Goal: Find contact information: Find contact information

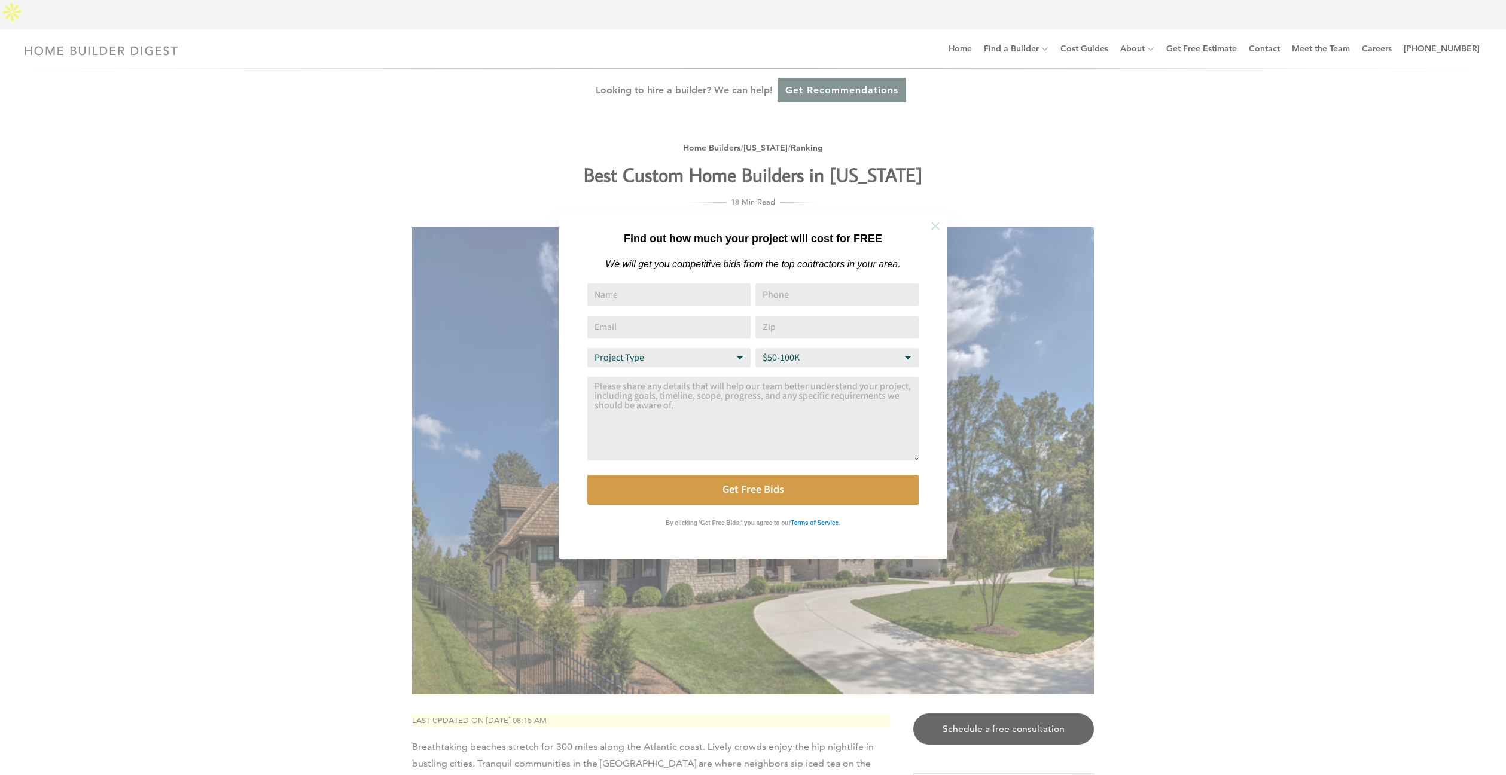
click at [937, 220] on icon at bounding box center [935, 225] width 13 height 13
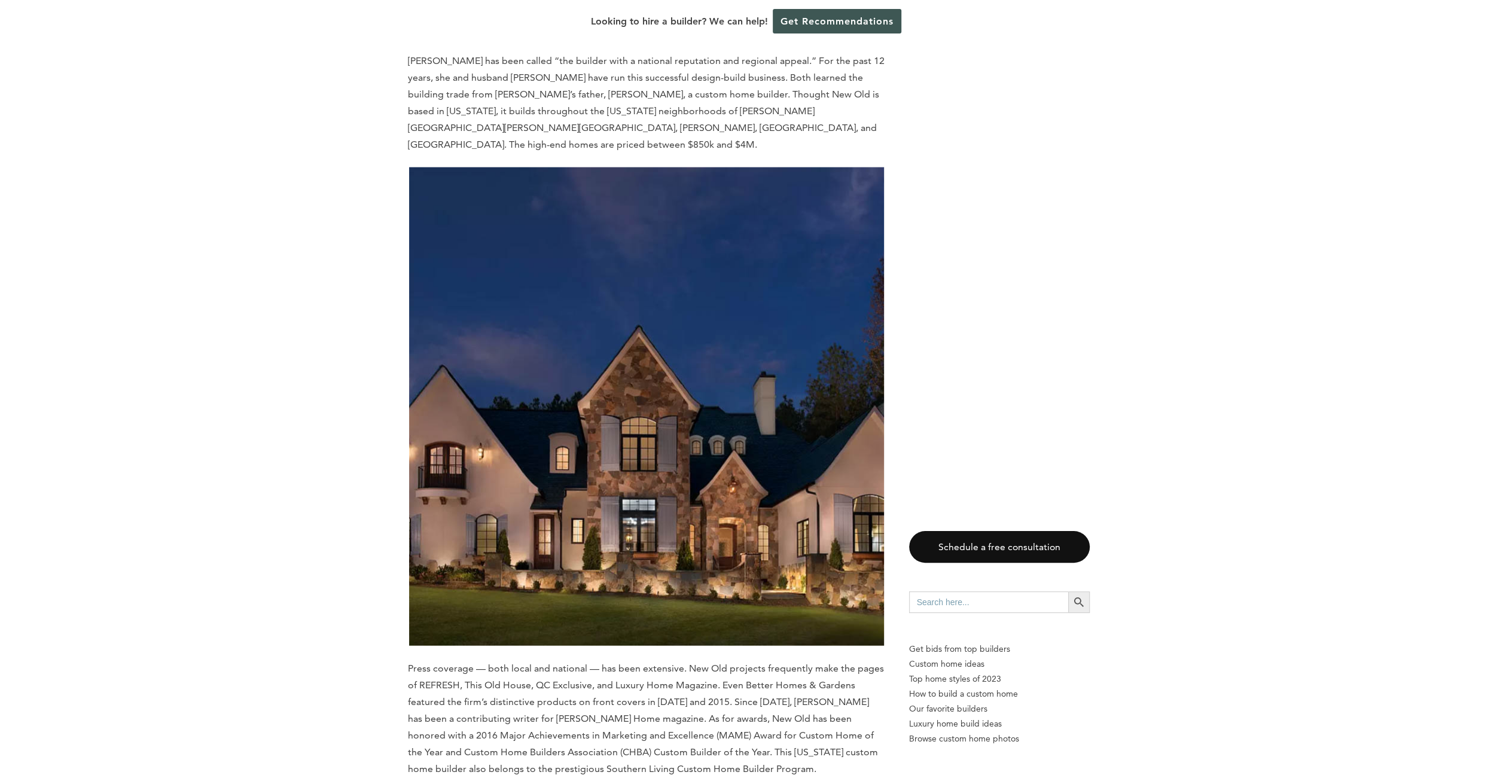
scroll to position [3050, 0]
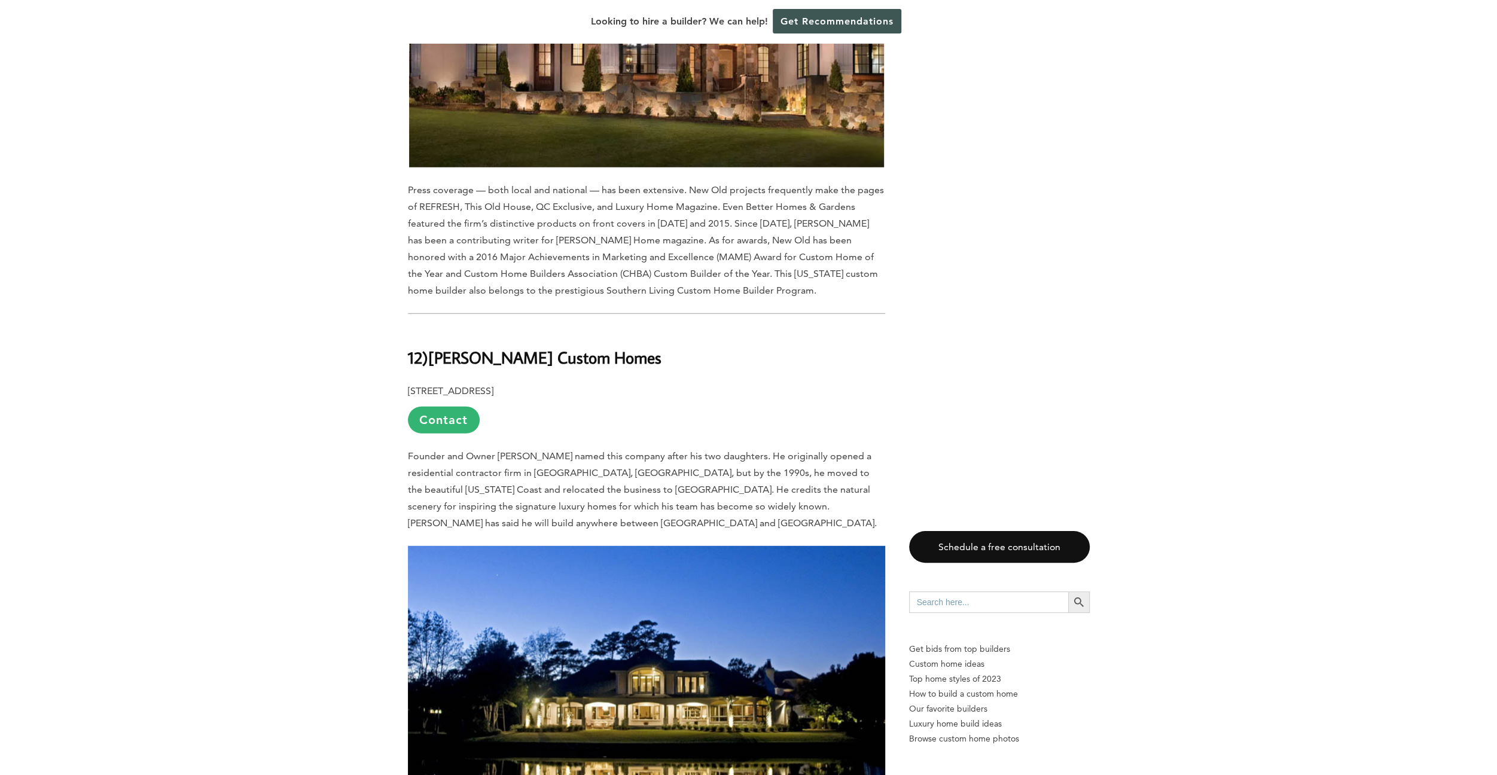
drag, startPoint x: 1463, startPoint y: 157, endPoint x: 1377, endPoint y: 143, distance: 86.6
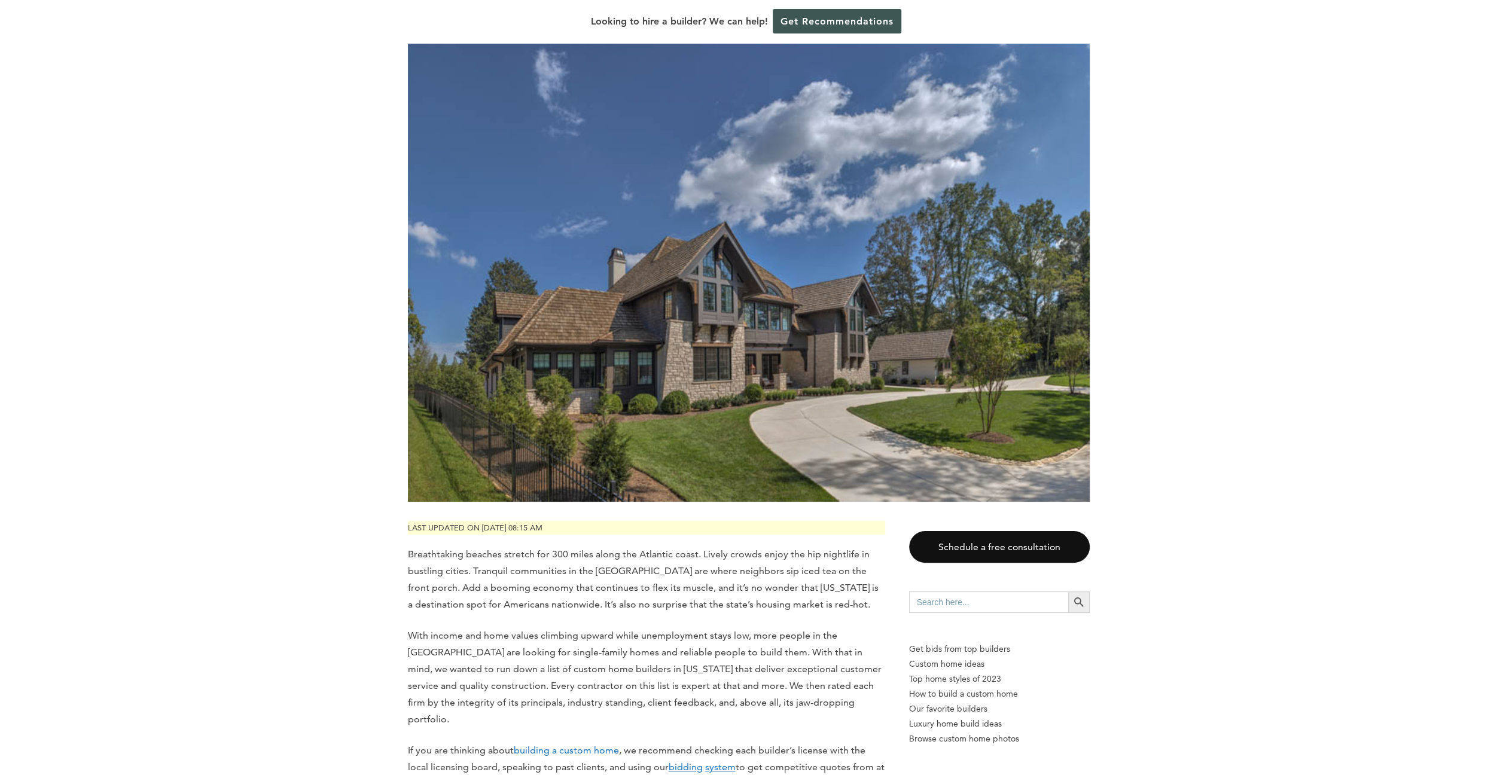
scroll to position [0, 0]
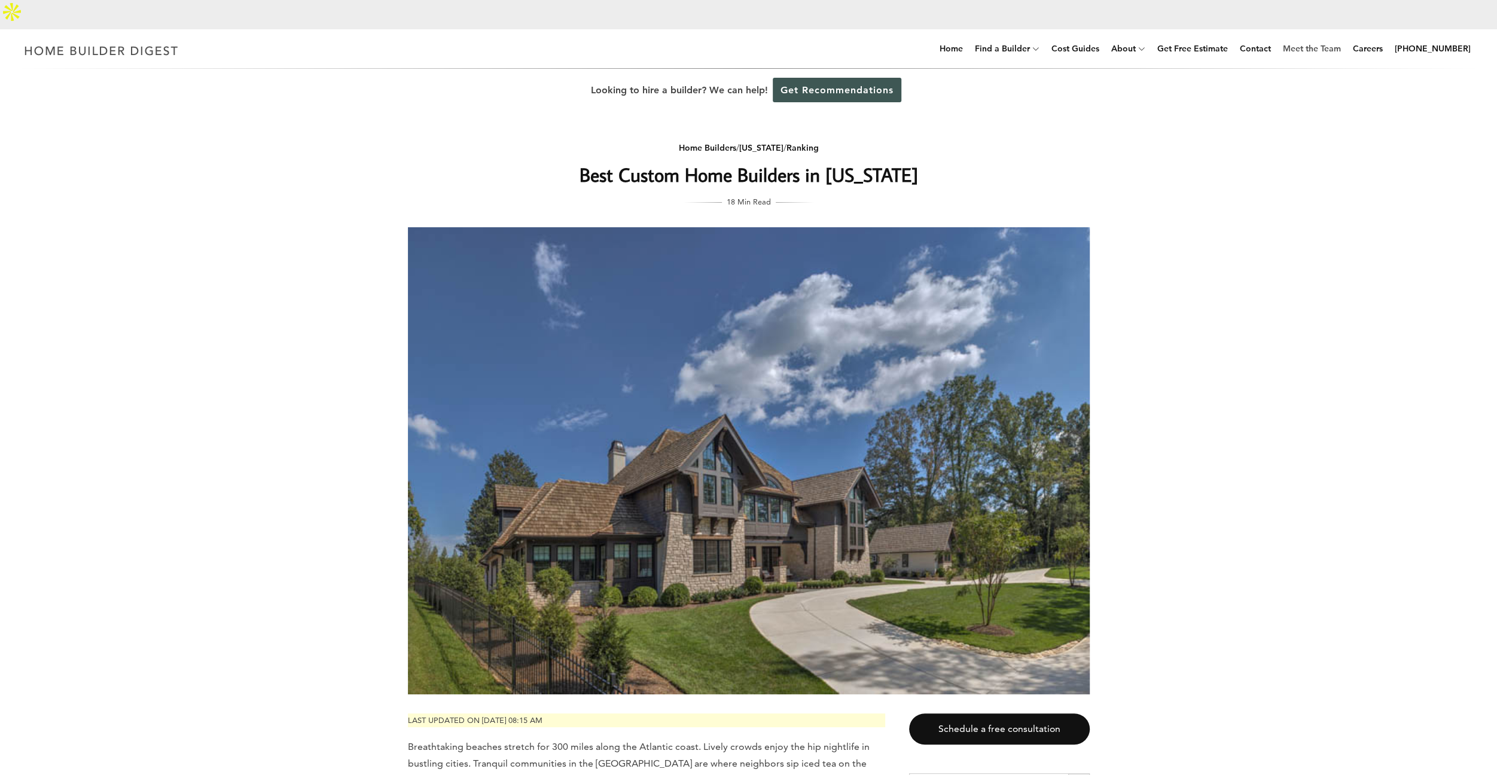
click at [1321, 29] on link "Meet the Team" at bounding box center [1312, 48] width 68 height 38
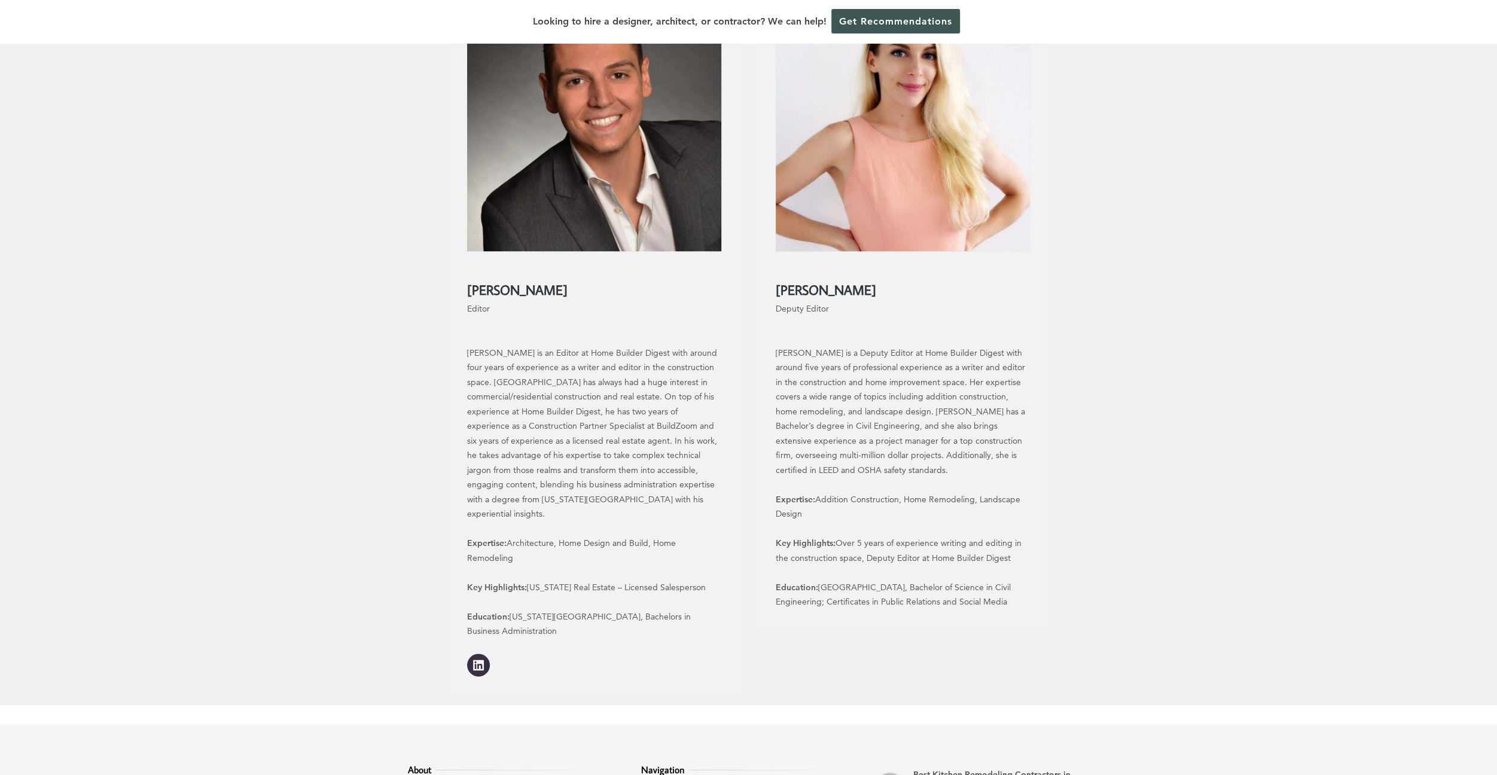
scroll to position [1157, 0]
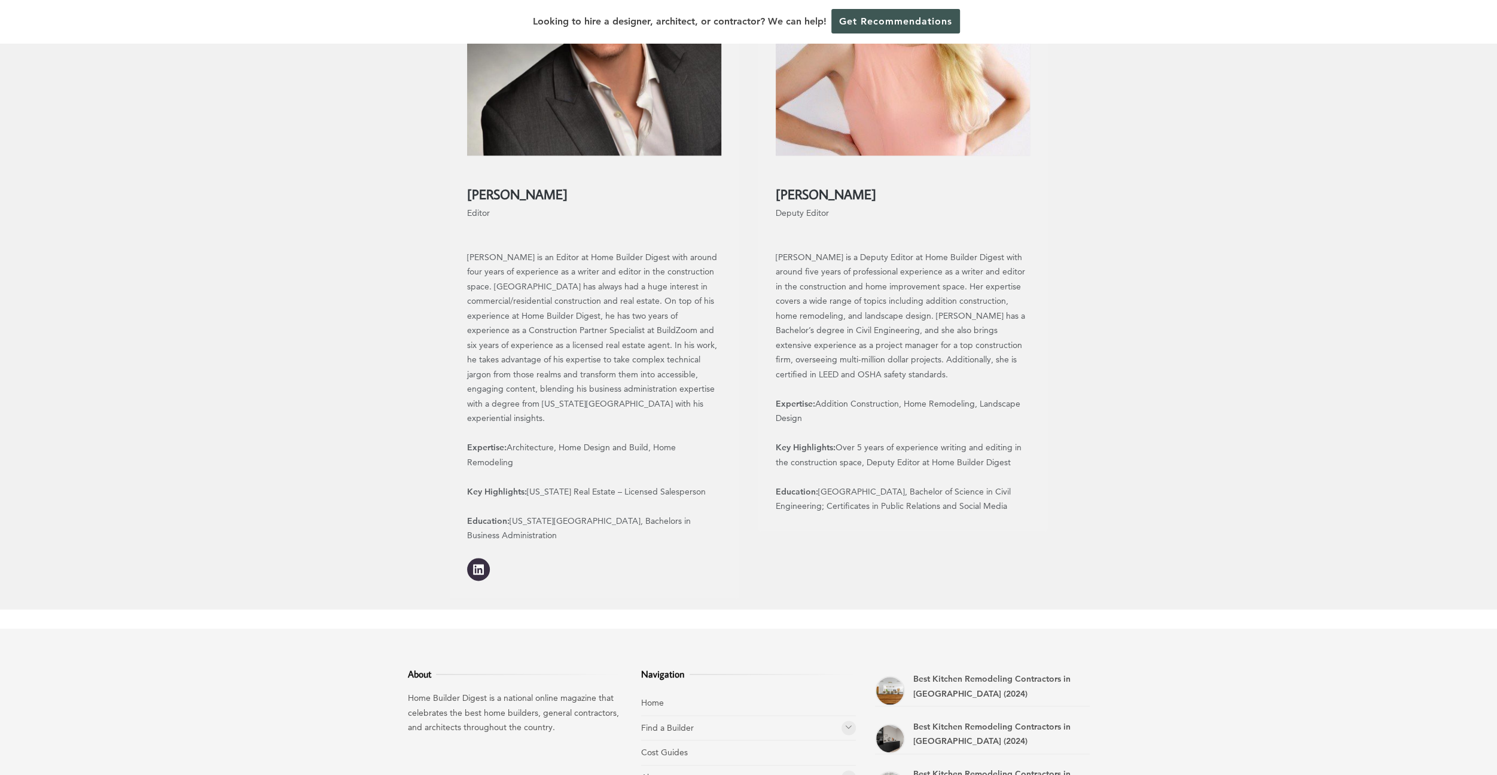
drag, startPoint x: 498, startPoint y: 155, endPoint x: 456, endPoint y: 155, distance: 41.3
click at [456, 155] on div "Shahe Demirdjian Editor Shahe is an Editor at Home Builder Digest with around f…" at bounding box center [594, 238] width 289 height 720
copy h2 "Shahe Demirdjian"
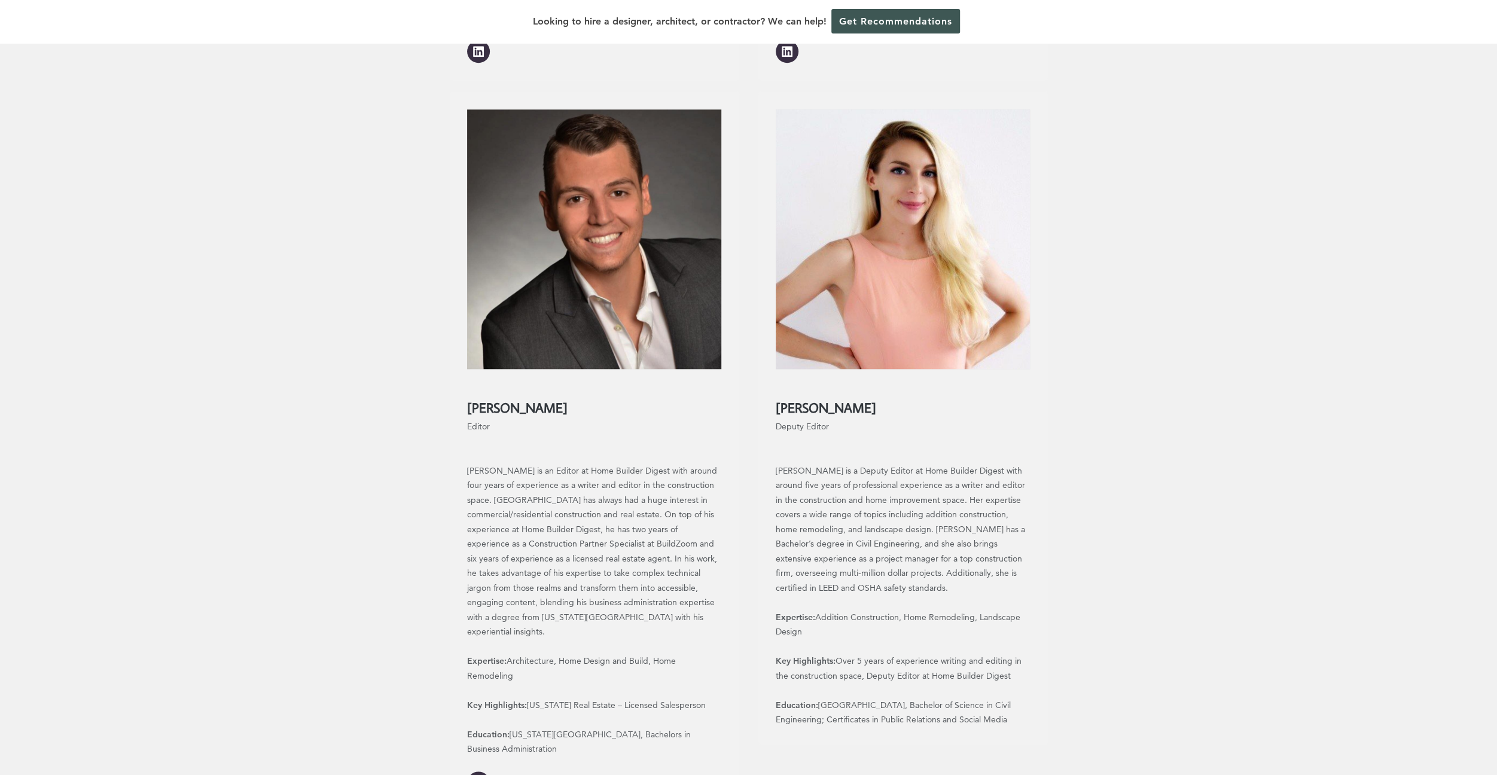
scroll to position [858, 0]
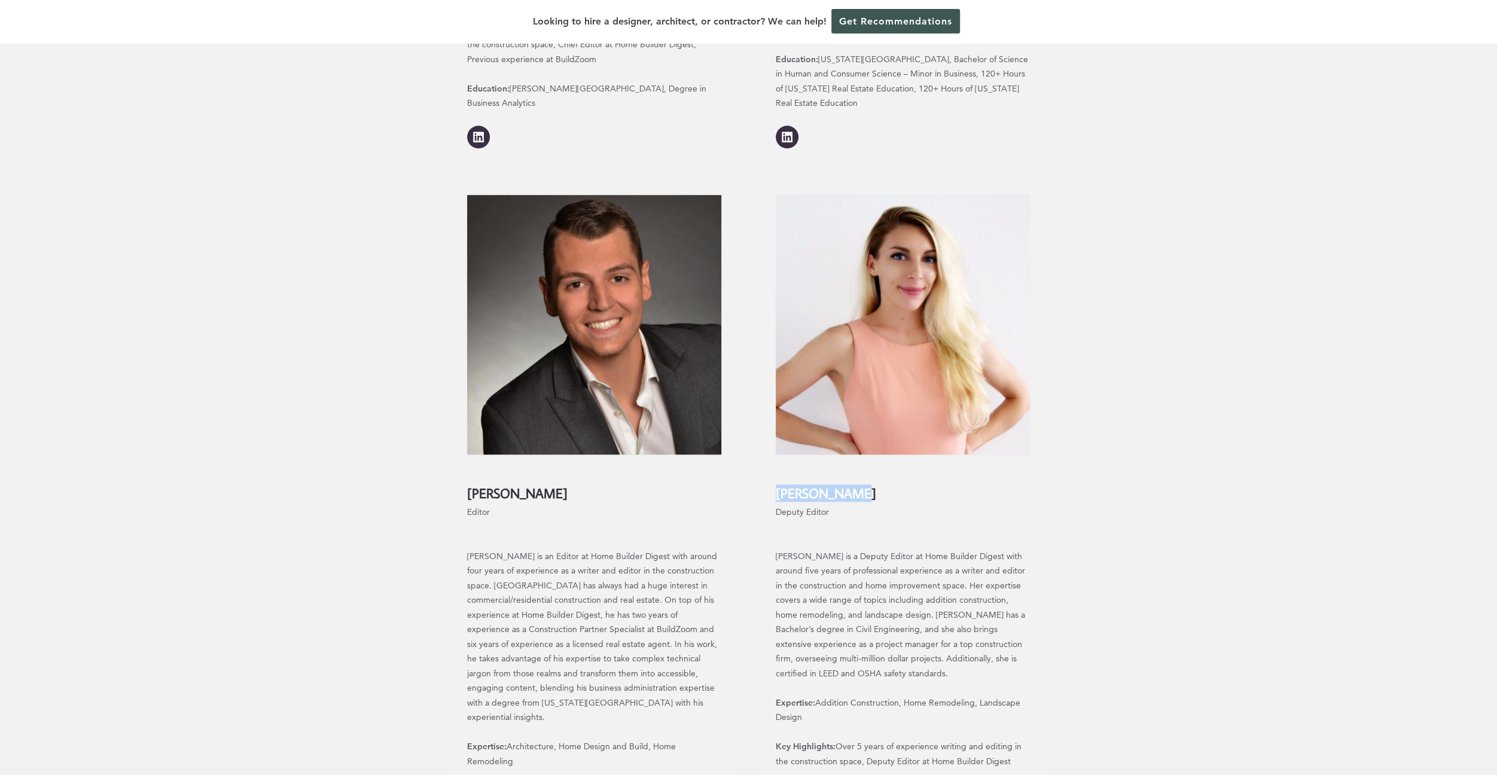
drag, startPoint x: 877, startPoint y: 452, endPoint x: 749, endPoint y: 440, distance: 128.5
click at [749, 440] on div "Shahe Demirdjian Editor Shahe is an Editor at Home Builder Digest with around f…" at bounding box center [749, 542] width 598 height 731
copy h2 "Brooke Adams"
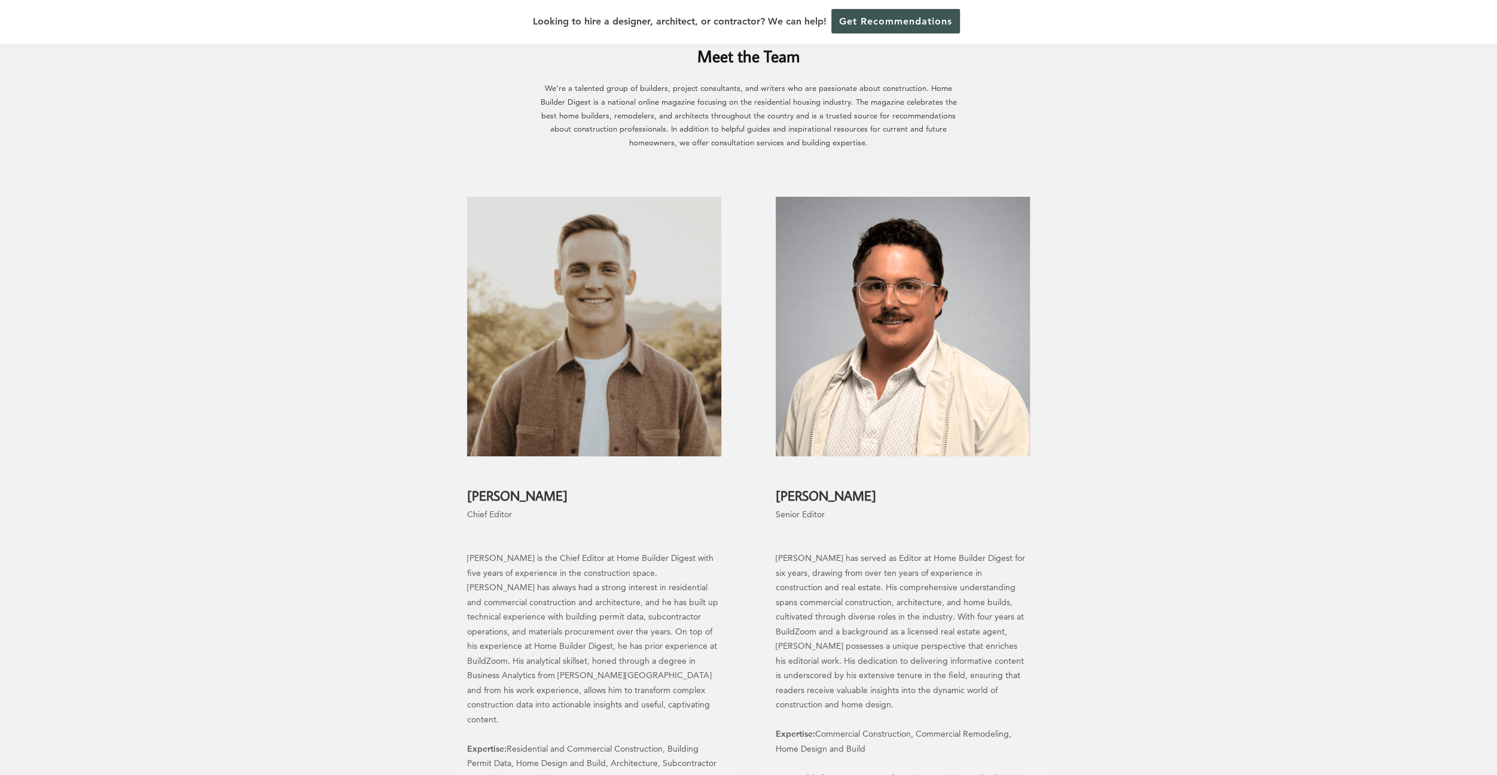
scroll to position [80, 0]
drag, startPoint x: 905, startPoint y: 462, endPoint x: 762, endPoint y: 464, distance: 143.5
click at [762, 464] on div "Blaine Comeione Senior Editor Blaine has served as Editor at Home Builder Diges…" at bounding box center [902, 561] width 289 height 764
copy h2 "Blaine Comeione"
drag, startPoint x: 548, startPoint y: 464, endPoint x: 468, endPoint y: 466, distance: 79.6
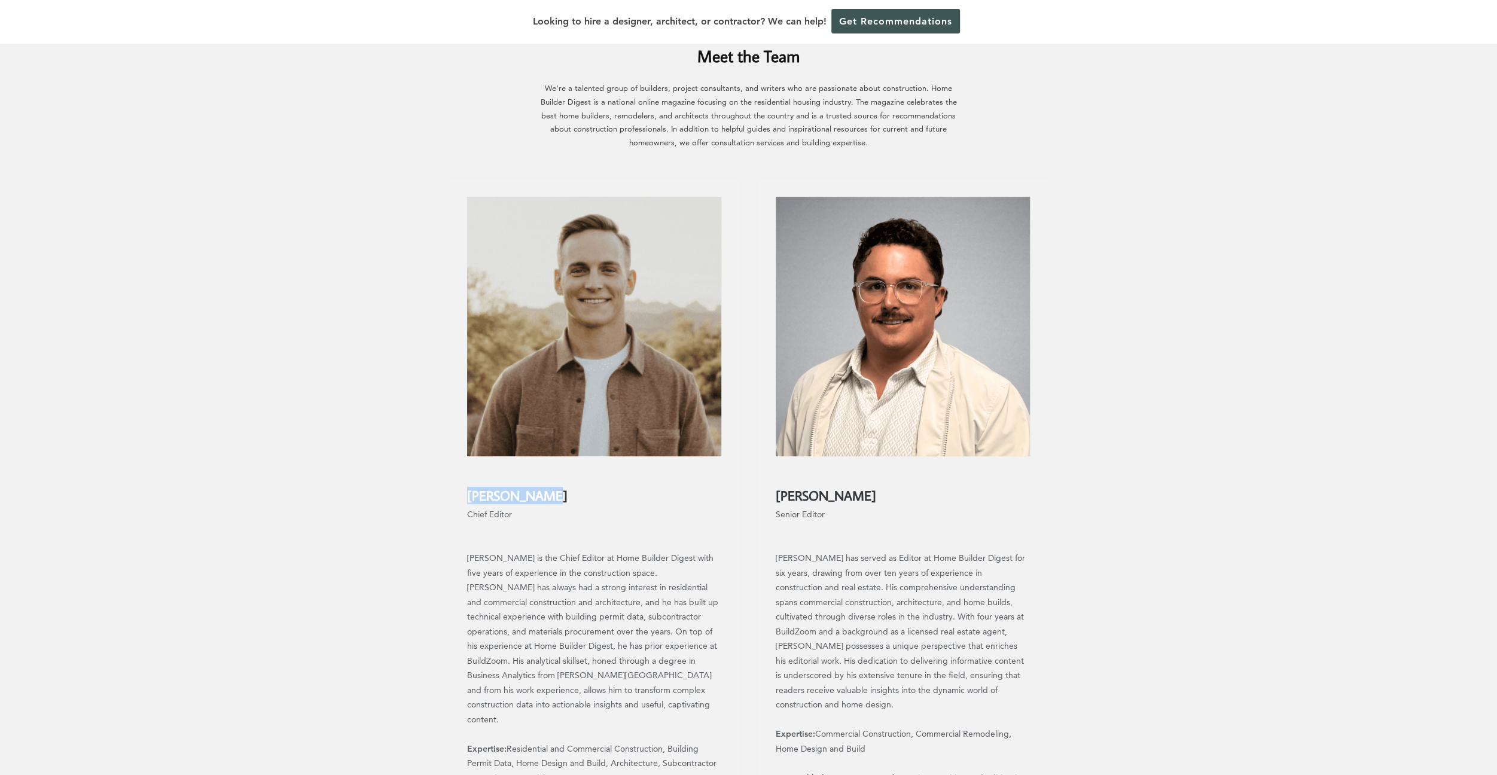
click at [469, 474] on h2 "Alex Mericle" at bounding box center [594, 488] width 254 height 29
copy h2 "Alex Mericle"
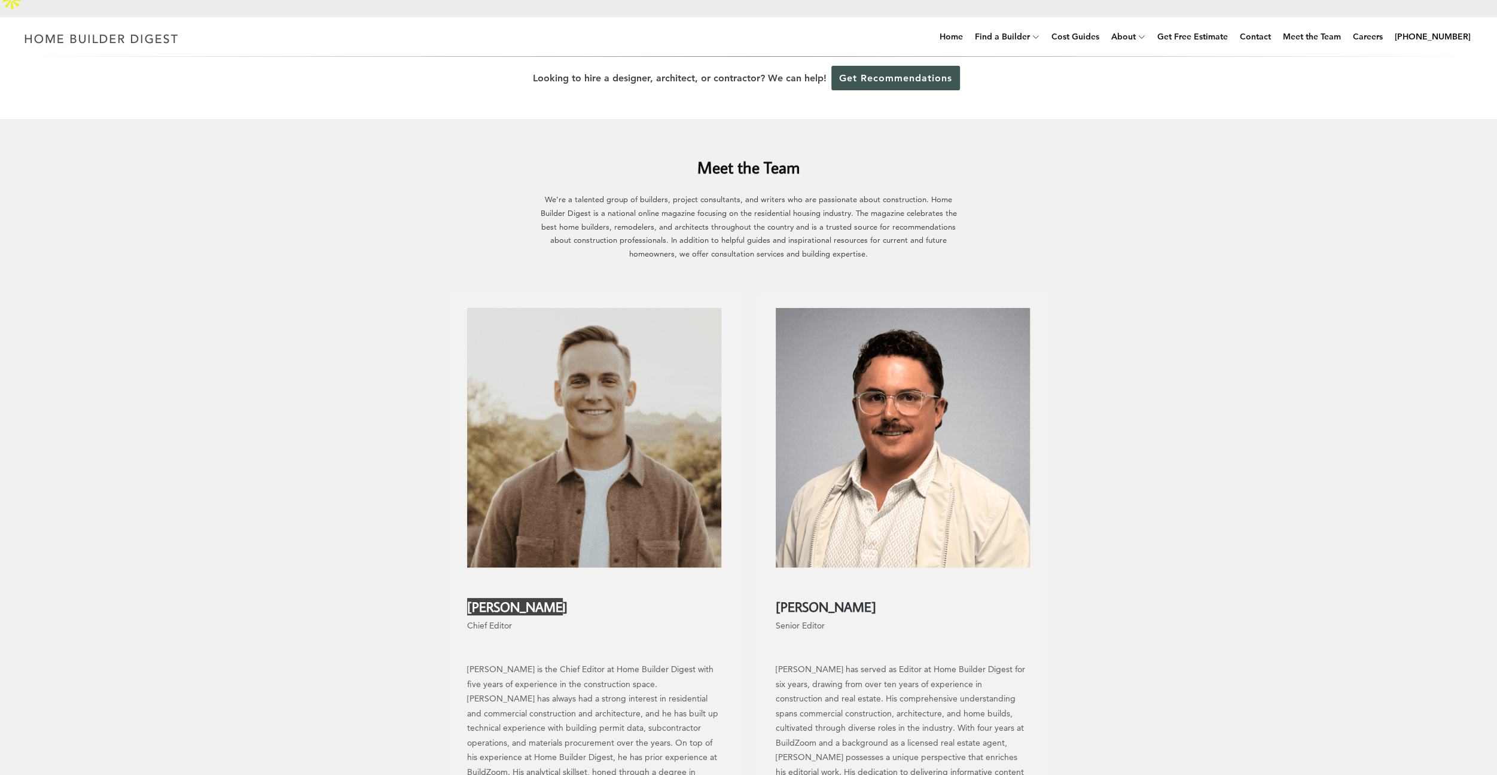
scroll to position [0, 0]
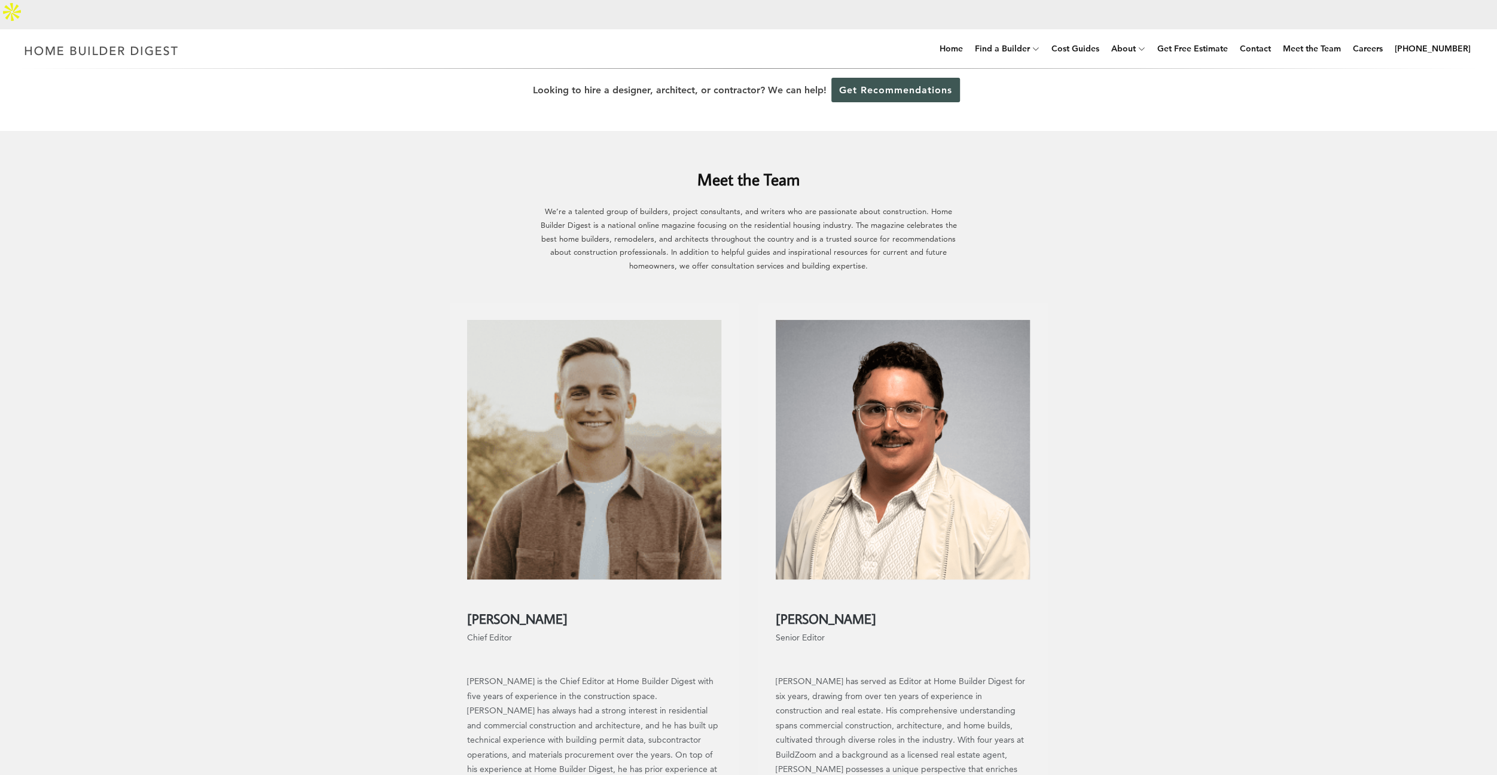
click at [1275, 29] on link "Contact" at bounding box center [1255, 48] width 41 height 38
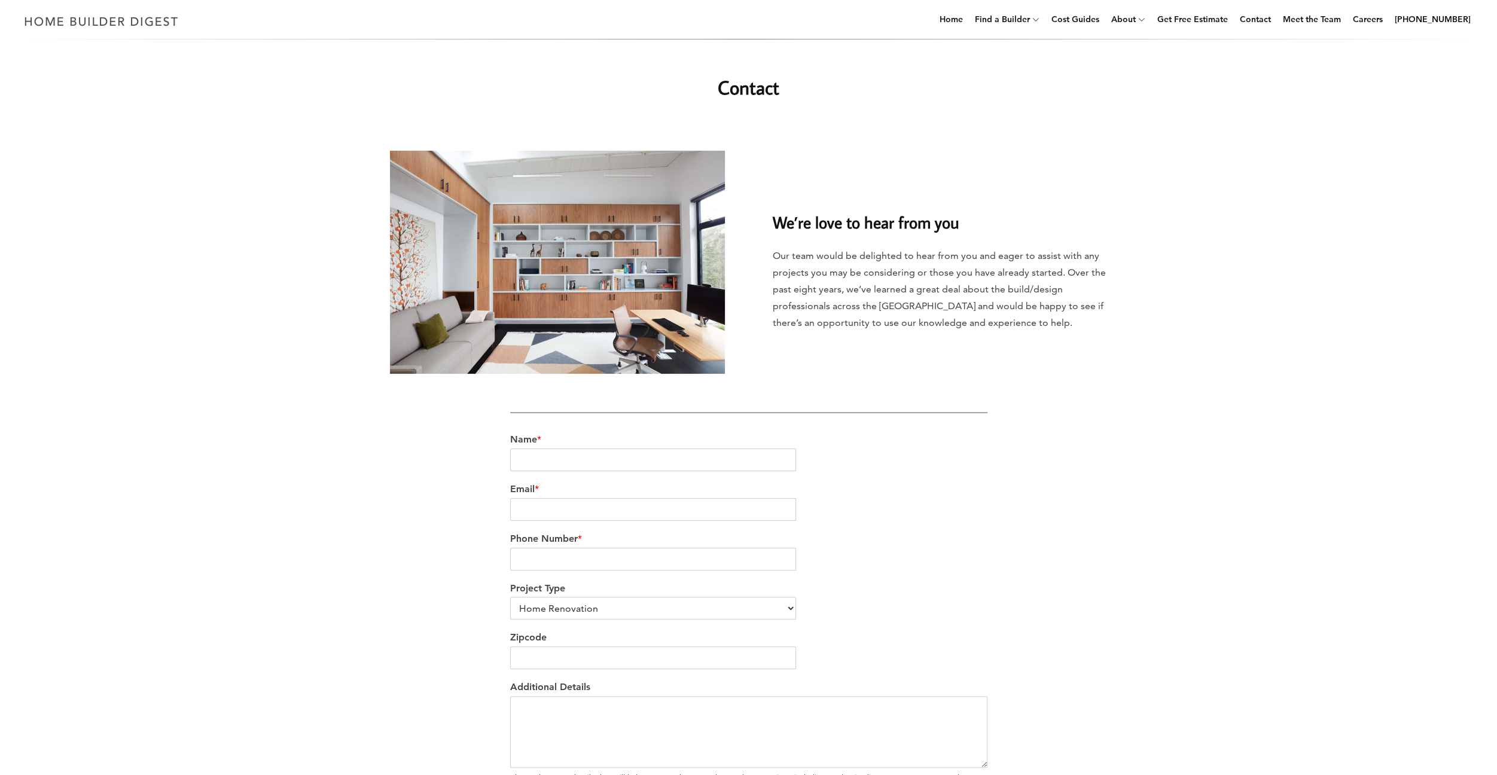
scroll to position [299, 0]
